Goal: Task Accomplishment & Management: Use online tool/utility

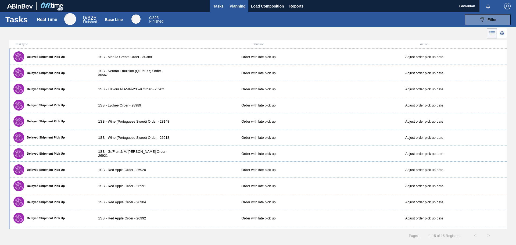
click at [238, 8] on span "Planning" at bounding box center [238, 6] width 16 height 6
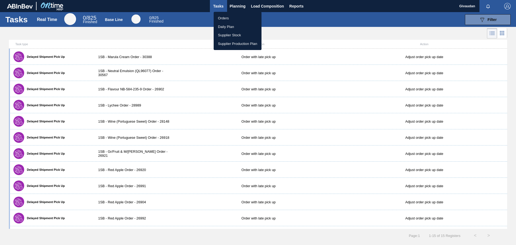
click at [230, 18] on li "Orders" at bounding box center [238, 18] width 48 height 9
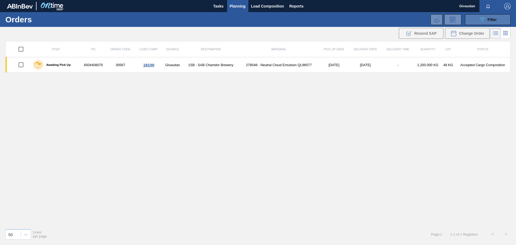
click at [485, 20] on icon "089F7B8B-B2A5-4AFE-B5C0-19BA573D28AC" at bounding box center [482, 19] width 6 height 6
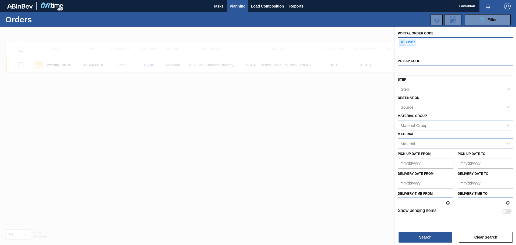
click at [400, 42] on span "×" at bounding box center [401, 42] width 5 height 6
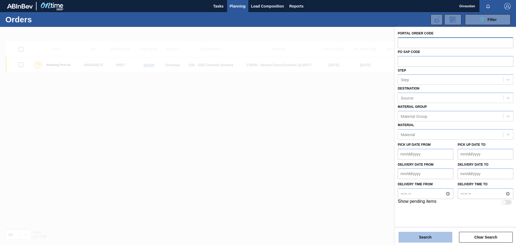
click at [428, 234] on button "Search" at bounding box center [426, 237] width 54 height 11
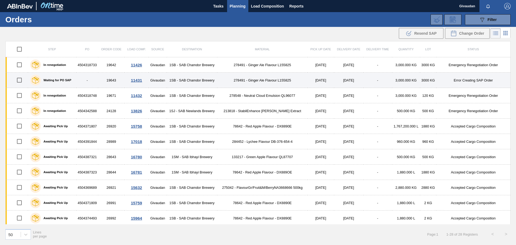
click at [271, 82] on td "278491 - Ginger Ale Flavour L155825" at bounding box center [262, 80] width 90 height 15
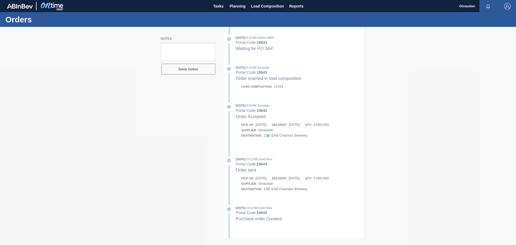
type textarea "Dear Donny, Please check and share SAP PO"
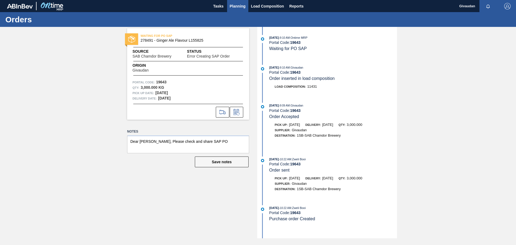
click at [245, 6] on span "Planning" at bounding box center [238, 6] width 16 height 6
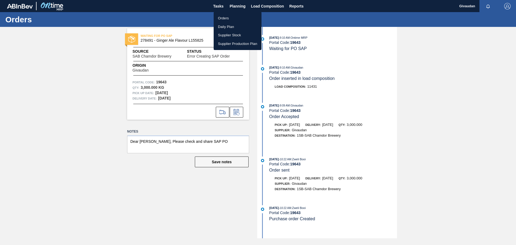
click at [241, 18] on li "Orders" at bounding box center [238, 18] width 48 height 9
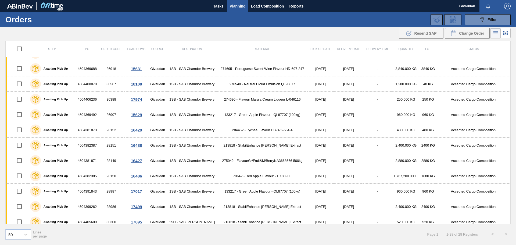
scroll to position [262, 0]
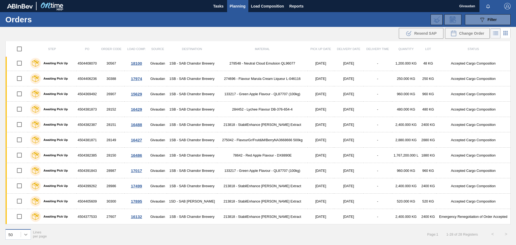
click at [25, 235] on icon at bounding box center [25, 234] width 5 height 5
click at [19, 219] on div "100" at bounding box center [18, 221] width 26 height 10
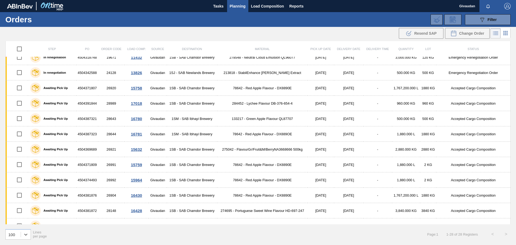
scroll to position [0, 0]
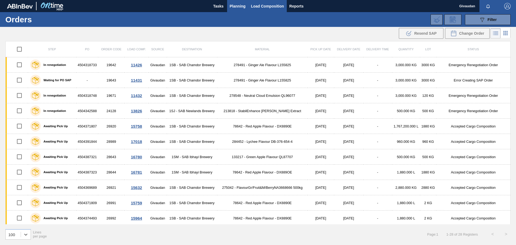
click at [261, 7] on span "Load Composition" at bounding box center [267, 6] width 33 height 6
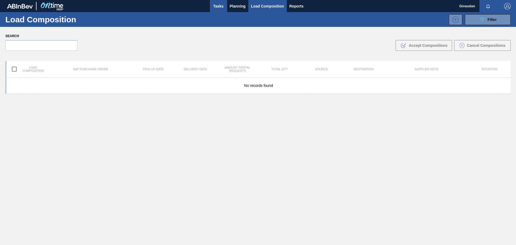
click at [224, 8] on span "Tasks" at bounding box center [219, 6] width 12 height 6
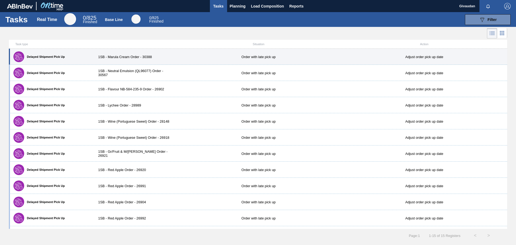
click at [266, 58] on div "Order with late pick up" at bounding box center [259, 57] width 166 height 4
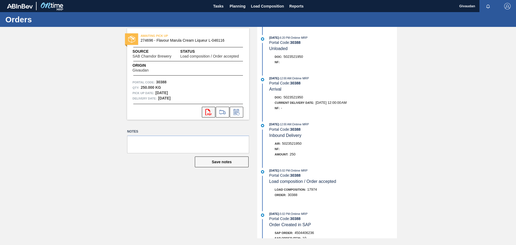
click at [210, 112] on icon at bounding box center [208, 112] width 6 height 6
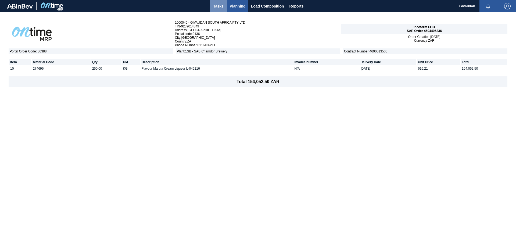
click at [222, 6] on span "Tasks" at bounding box center [219, 6] width 12 height 6
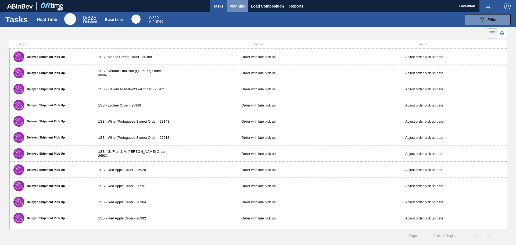
click at [239, 9] on span "Planning" at bounding box center [238, 6] width 16 height 6
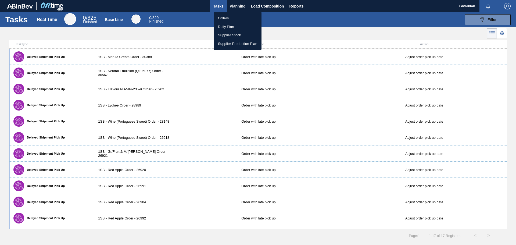
click at [233, 16] on li "Orders" at bounding box center [238, 18] width 48 height 9
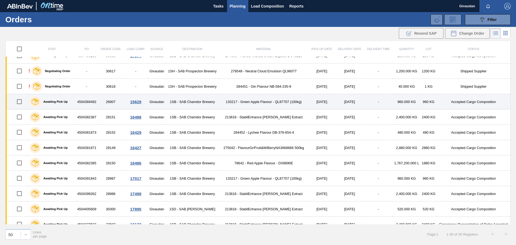
scroll to position [293, 0]
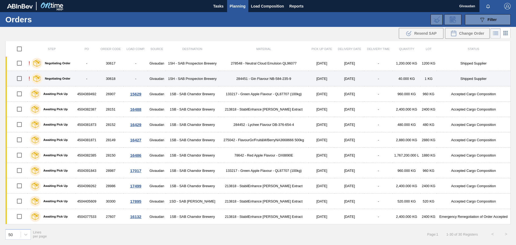
click at [272, 77] on td "284451 - Gin Flavour NB-584-235-9" at bounding box center [264, 78] width 90 height 15
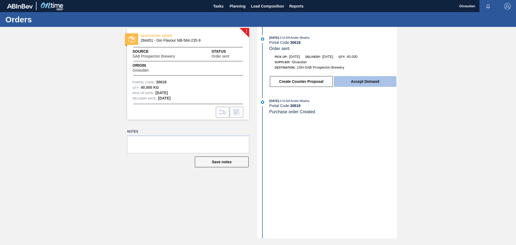
click at [356, 82] on button "Accept Demand" at bounding box center [365, 81] width 63 height 11
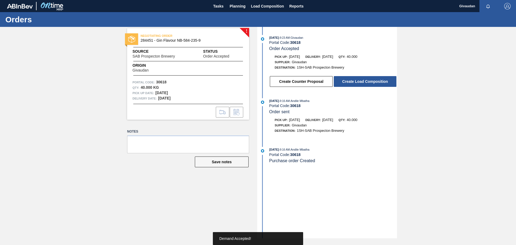
click at [356, 82] on button "Create Load Composition" at bounding box center [365, 81] width 63 height 11
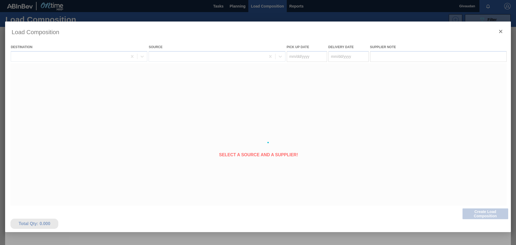
type Date "08/14/2025"
type Date "08/15/2025"
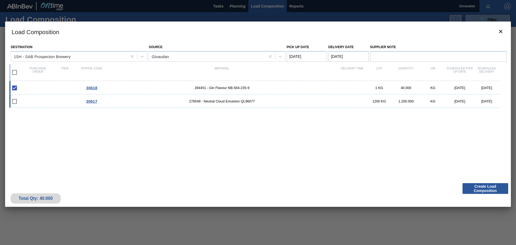
click at [14, 102] on input "checkbox" at bounding box center [14, 101] width 11 height 11
checkbox input "false"
click at [474, 188] on button "Create Load Composition" at bounding box center [485, 188] width 46 height 11
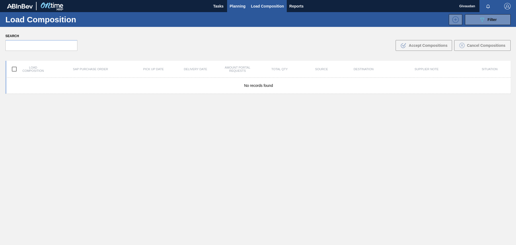
click at [236, 7] on span "Planning" at bounding box center [238, 6] width 16 height 6
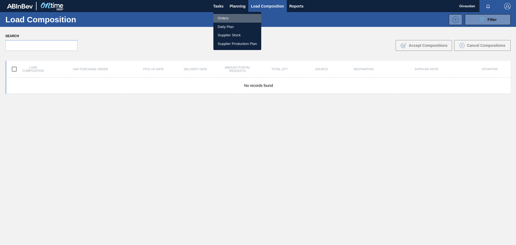
click at [234, 19] on li "Orders" at bounding box center [237, 18] width 48 height 9
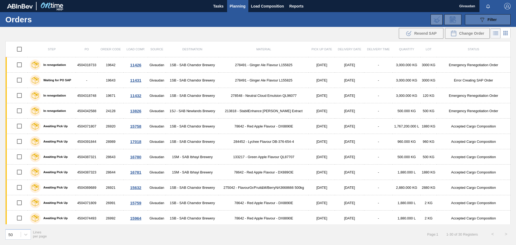
click at [480, 19] on icon "089F7B8B-B2A5-4AFE-B5C0-19BA573D28AC" at bounding box center [482, 19] width 6 height 6
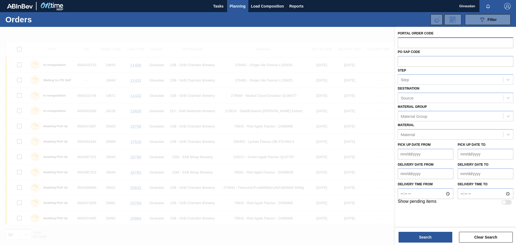
click at [425, 39] on input "text" at bounding box center [456, 42] width 116 height 10
paste input "278548"
type input "278548"
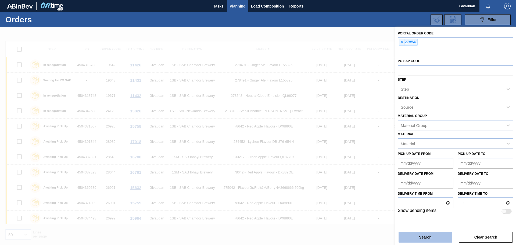
click at [428, 236] on button "Search" at bounding box center [426, 237] width 54 height 11
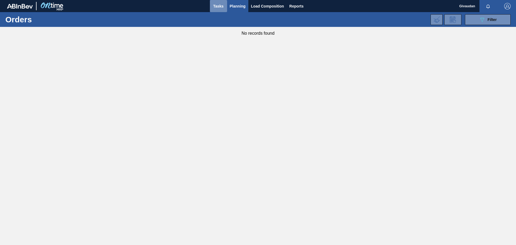
click at [221, 6] on span "Tasks" at bounding box center [219, 6] width 12 height 6
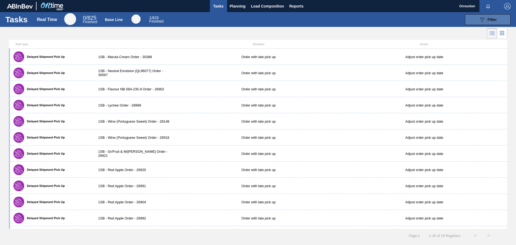
click at [480, 17] on icon "089F7B8B-B2A5-4AFE-B5C0-19BA573D28AC" at bounding box center [482, 19] width 6 height 6
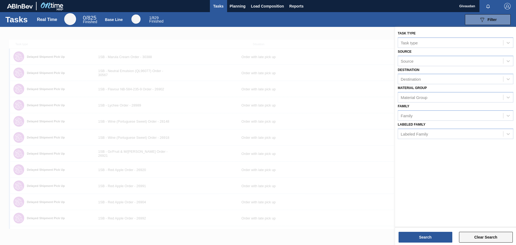
click at [471, 235] on button "Clear Search" at bounding box center [486, 237] width 54 height 11
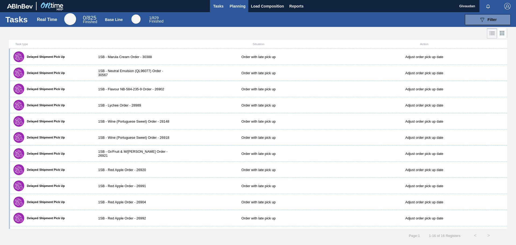
click at [238, 9] on button "Planning" at bounding box center [237, 6] width 21 height 12
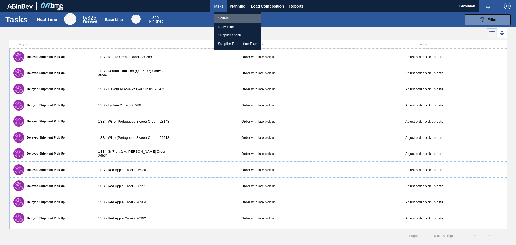
click at [229, 17] on li "Orders" at bounding box center [238, 18] width 48 height 9
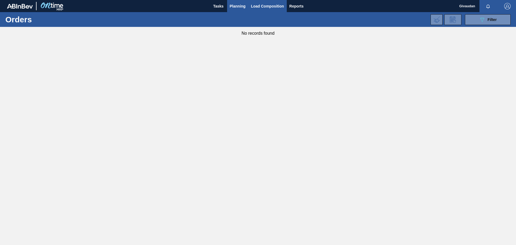
click at [267, 5] on span "Load Composition" at bounding box center [267, 6] width 33 height 6
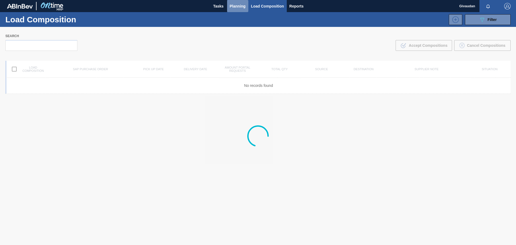
click at [240, 7] on span "Planning" at bounding box center [238, 6] width 16 height 6
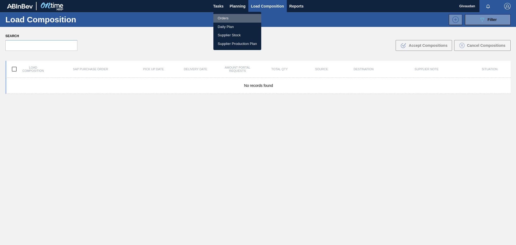
click at [231, 20] on li "Orders" at bounding box center [237, 18] width 48 height 9
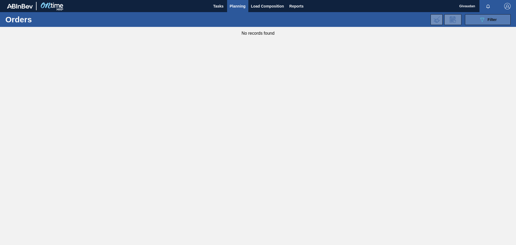
click at [499, 20] on button "089F7B8B-B2A5-4AFE-B5C0-19BA573D28AC Filter" at bounding box center [488, 19] width 46 height 11
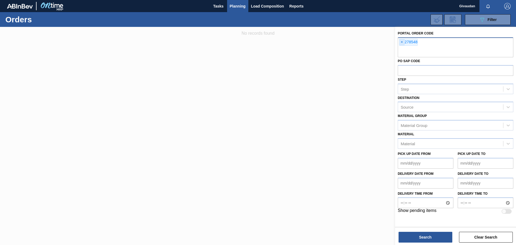
click at [402, 42] on span "×" at bounding box center [401, 42] width 5 height 6
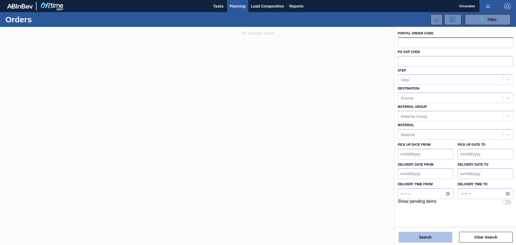
click at [433, 236] on button "Search" at bounding box center [426, 237] width 54 height 11
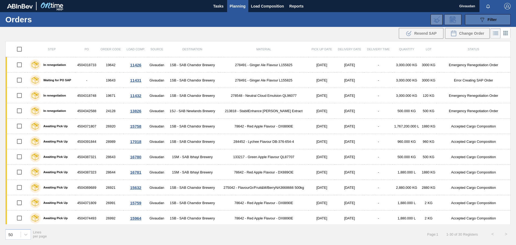
click at [480, 16] on button "089F7B8B-B2A5-4AFE-B5C0-19BA573D28AC Filter" at bounding box center [488, 19] width 46 height 11
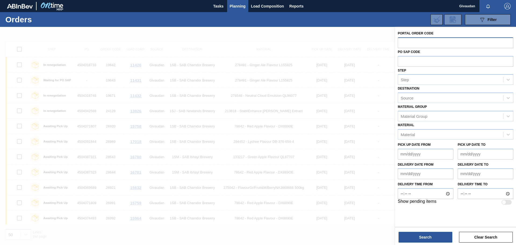
click at [424, 45] on input "text" at bounding box center [456, 42] width 116 height 10
click at [417, 43] on input "text" at bounding box center [456, 42] width 116 height 10
paste input "284451"
type input "284451"
click at [416, 239] on button "Search" at bounding box center [426, 237] width 54 height 11
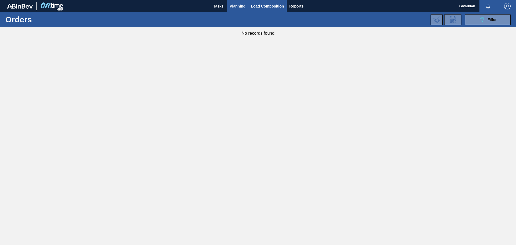
click at [272, 9] on button "Load Composition" at bounding box center [267, 6] width 38 height 12
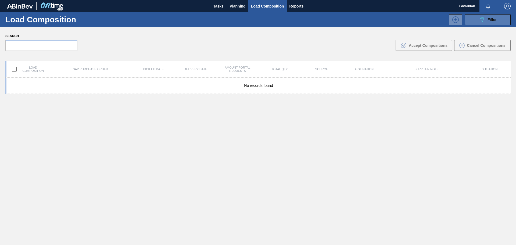
click at [486, 20] on div "089F7B8B-B2A5-4AFE-B5C0-19BA573D28AC Filter" at bounding box center [488, 19] width 18 height 6
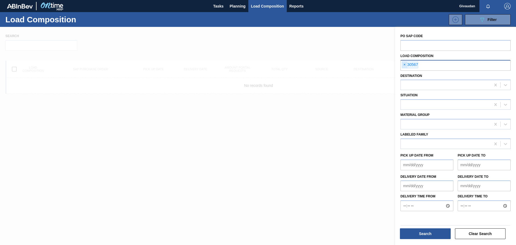
click at [402, 64] on span "×" at bounding box center [404, 65] width 5 height 6
click at [408, 45] on input "text" at bounding box center [455, 45] width 110 height 10
click at [410, 66] on input "text" at bounding box center [455, 65] width 110 height 10
paste input "284451"
type input "284451"
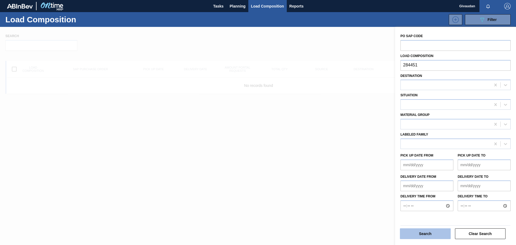
click at [435, 233] on button "Search" at bounding box center [425, 233] width 51 height 11
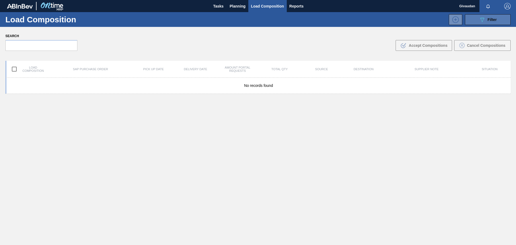
click at [480, 20] on icon "089F7B8B-B2A5-4AFE-B5C0-19BA573D28AC" at bounding box center [482, 19] width 6 height 6
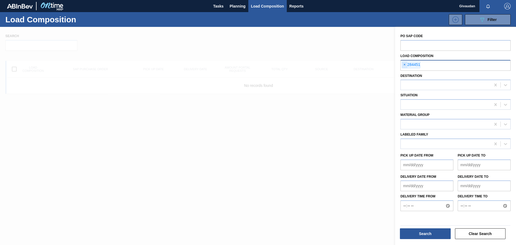
click at [405, 66] on span "×" at bounding box center [404, 65] width 5 height 6
click at [439, 234] on button "Search" at bounding box center [425, 233] width 51 height 11
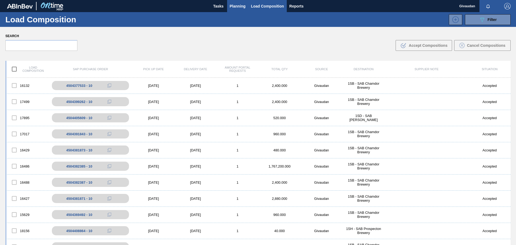
click at [240, 5] on span "Planning" at bounding box center [238, 6] width 16 height 6
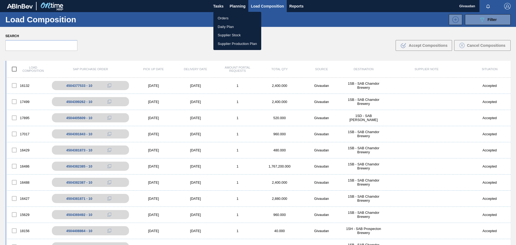
click at [231, 17] on li "Orders" at bounding box center [237, 18] width 48 height 9
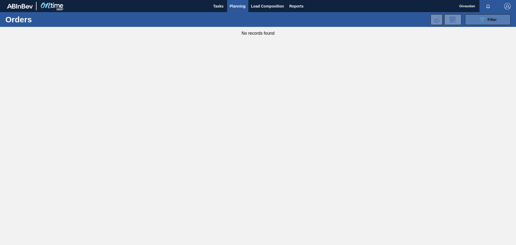
click at [475, 17] on button "089F7B8B-B2A5-4AFE-B5C0-19BA573D28AC Filter" at bounding box center [488, 19] width 46 height 11
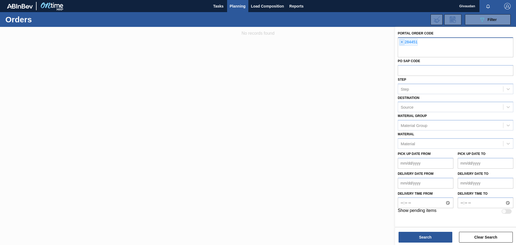
click at [403, 43] on span "×" at bounding box center [401, 42] width 5 height 6
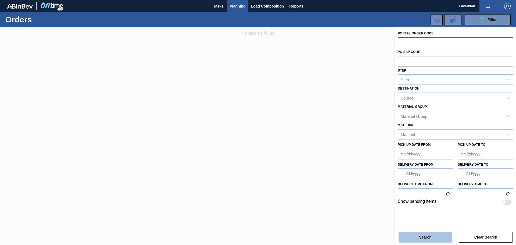
click at [418, 237] on button "Search" at bounding box center [426, 237] width 54 height 11
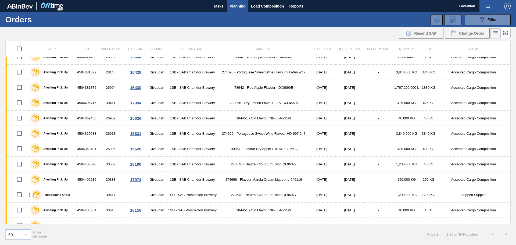
scroll to position [293, 0]
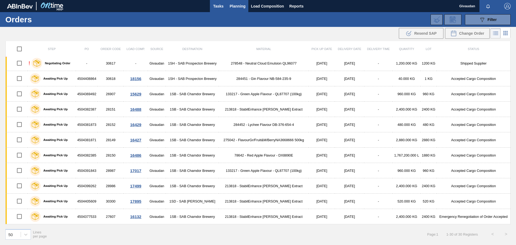
click at [218, 8] on span "Tasks" at bounding box center [219, 6] width 12 height 6
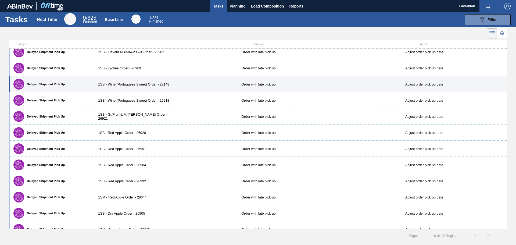
scroll to position [78, 0]
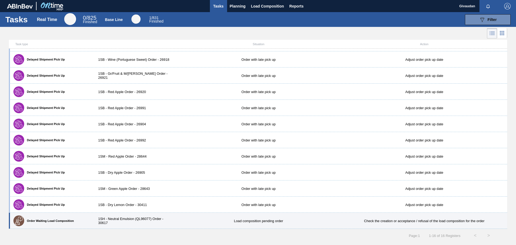
click at [257, 221] on div "Load composition pending order" at bounding box center [259, 221] width 166 height 4
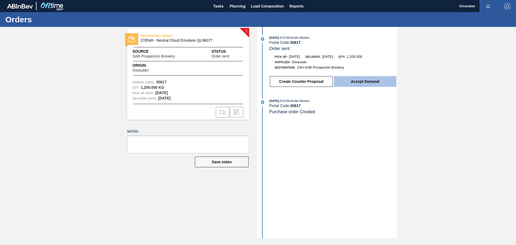
click at [362, 82] on button "Accept Demand" at bounding box center [365, 81] width 63 height 11
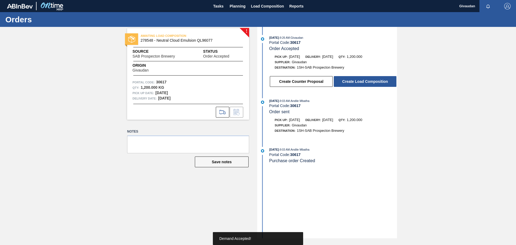
click at [362, 82] on button "Create Load Composition" at bounding box center [365, 81] width 63 height 11
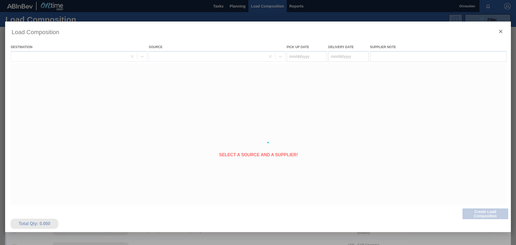
type Date "08/14/2025"
type Date "08/15/2025"
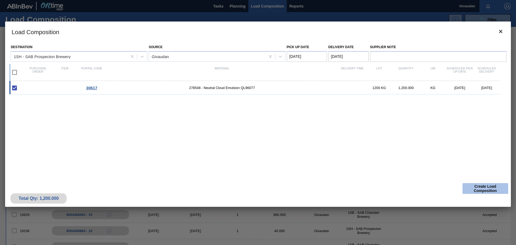
click at [476, 186] on button "Create Load Composition" at bounding box center [485, 188] width 46 height 11
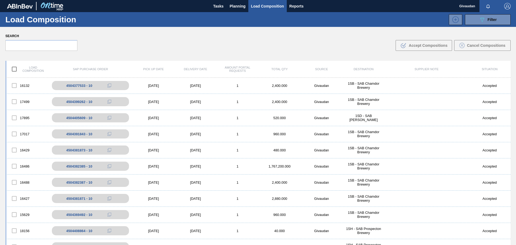
click at [14, 67] on input "checkbox" at bounding box center [14, 68] width 11 height 11
click at [14, 71] on input "checkbox" at bounding box center [14, 68] width 11 height 11
checkbox input "false"
click at [22, 49] on input "text" at bounding box center [41, 45] width 72 height 11
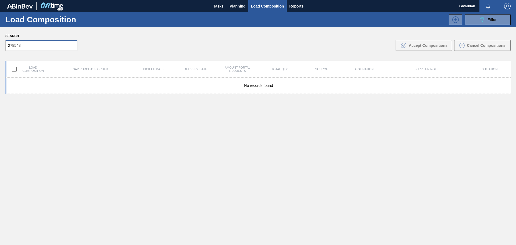
type input "278548"
click at [244, 8] on span "Planning" at bounding box center [238, 6] width 16 height 6
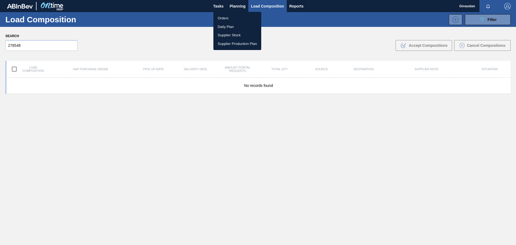
click at [232, 18] on li "Orders" at bounding box center [237, 18] width 48 height 9
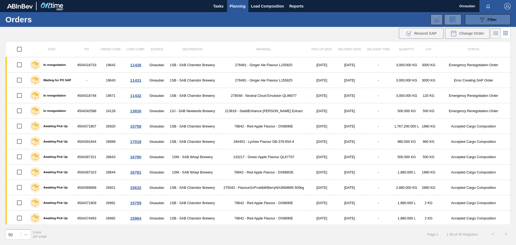
click at [481, 20] on icon "089F7B8B-B2A5-4AFE-B5C0-19BA573D28AC" at bounding box center [482, 19] width 6 height 6
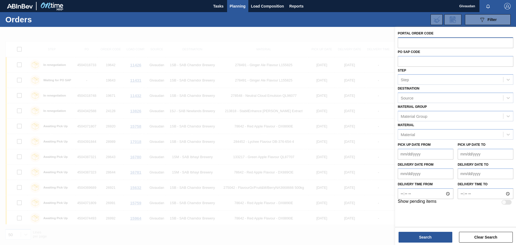
click at [425, 43] on input "text" at bounding box center [456, 42] width 116 height 10
type input "278548"
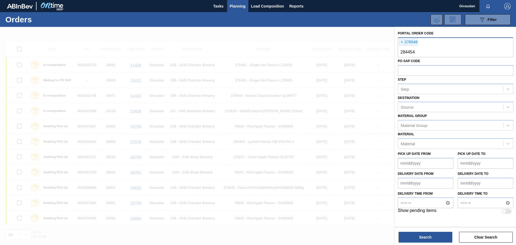
type input "2844541"
click at [423, 41] on span "×" at bounding box center [421, 42] width 5 height 6
type input "284451"
click at [428, 235] on button "Search" at bounding box center [426, 237] width 54 height 11
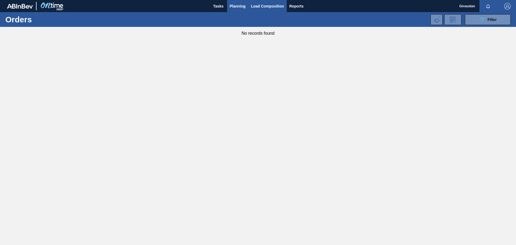
click at [270, 7] on span "Load Composition" at bounding box center [267, 6] width 33 height 6
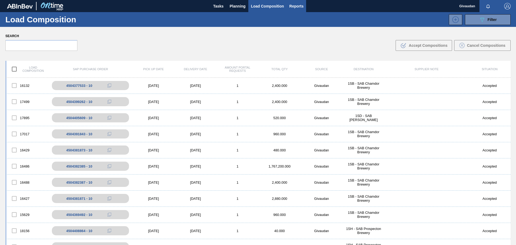
click at [294, 7] on span "Reports" at bounding box center [296, 6] width 14 height 6
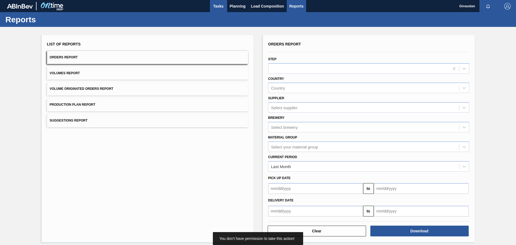
click at [221, 8] on span "Tasks" at bounding box center [219, 6] width 12 height 6
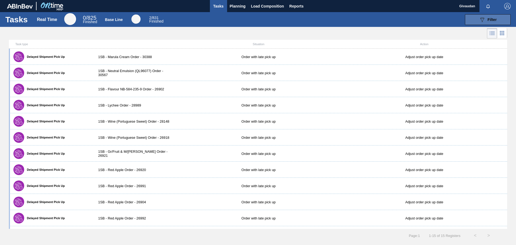
click at [494, 22] on div "089F7B8B-B2A5-4AFE-B5C0-19BA573D28AC Filter" at bounding box center [488, 19] width 18 height 6
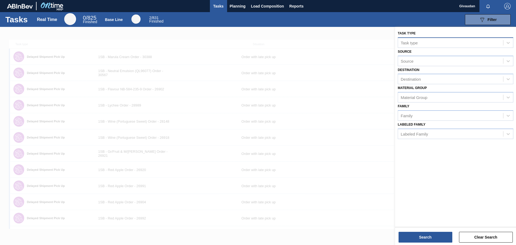
click at [452, 44] on div "Task type" at bounding box center [450, 43] width 105 height 8
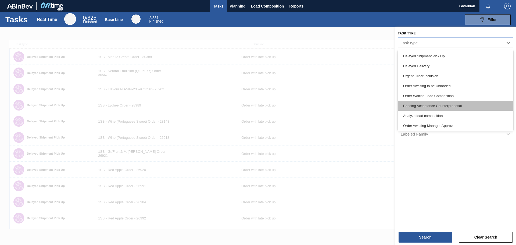
click at [444, 106] on div "Pending Acceptance Counterproposal" at bounding box center [456, 106] width 116 height 10
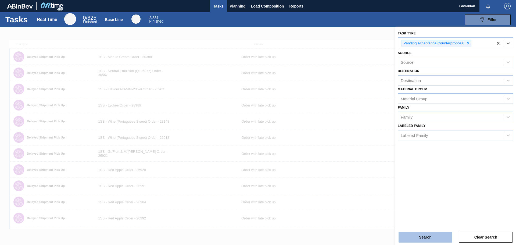
click at [434, 236] on button "Search" at bounding box center [426, 237] width 54 height 11
